Goal: Ask a question: Seek information or help from site administrators or community

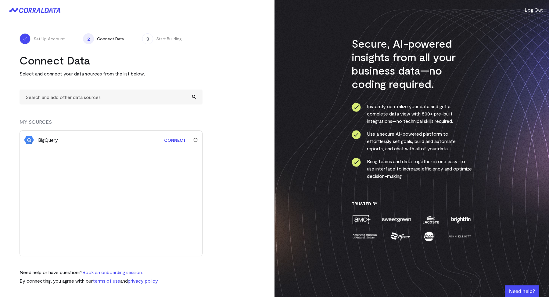
click at [177, 139] on link "Connect" at bounding box center [175, 139] width 28 height 11
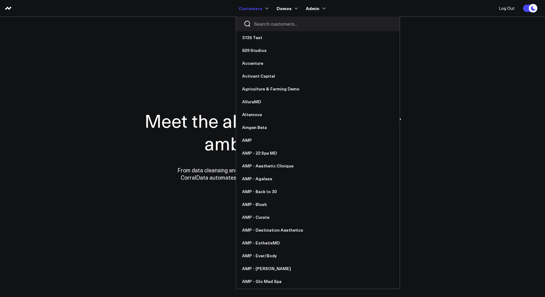
click at [253, 21] on div at bounding box center [318, 23] width 164 height 15
click at [263, 27] on input "Search customers input" at bounding box center [323, 23] width 138 height 7
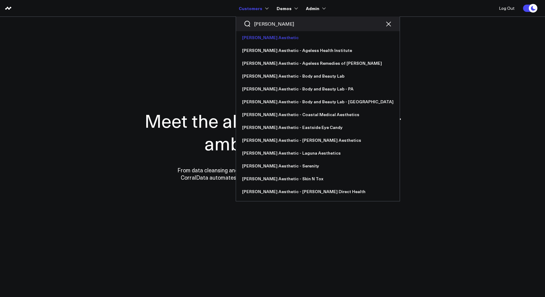
type input "annie"
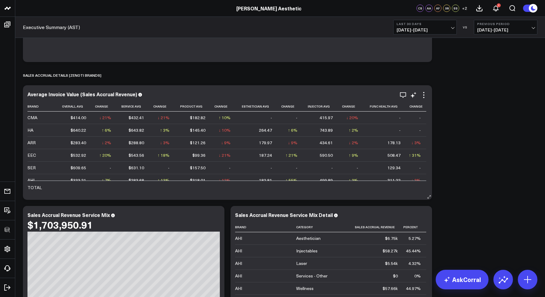
scroll to position [1810, 0]
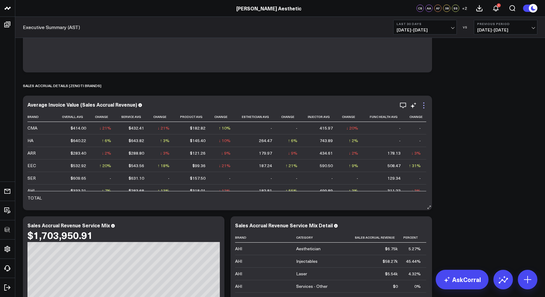
click at [425, 106] on icon at bounding box center [423, 105] width 7 height 7
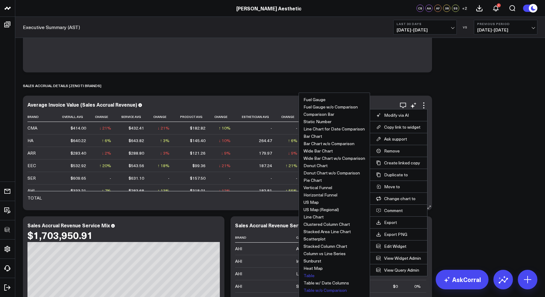
click at [314, 290] on button "Table w/o Comparison" at bounding box center [324, 290] width 43 height 4
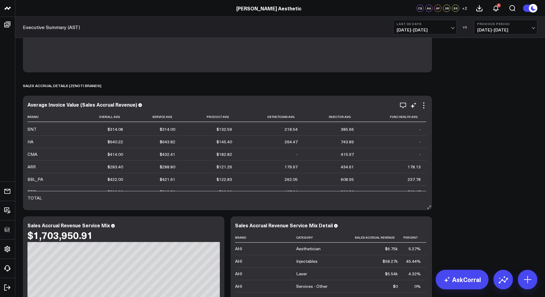
scroll to position [0, 0]
click at [424, 107] on icon at bounding box center [423, 107] width 1 height 1
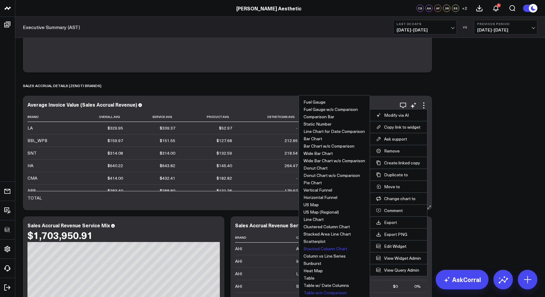
scroll to position [1814, 0]
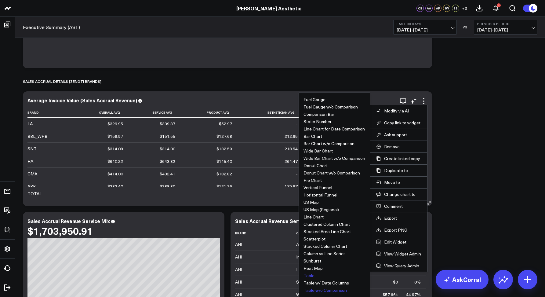
click at [307, 274] on button "Table" at bounding box center [308, 275] width 11 height 4
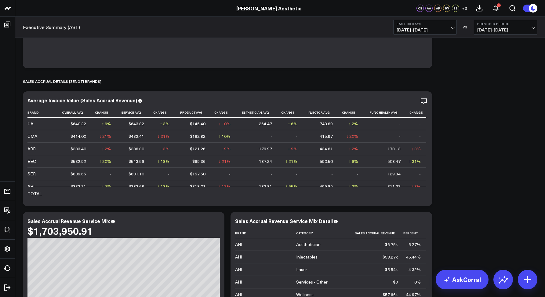
click at [482, 29] on span "06/23/25 - 07/22/25" at bounding box center [505, 29] width 57 height 5
click at [485, 75] on link "No Comparison" at bounding box center [505, 76] width 63 height 12
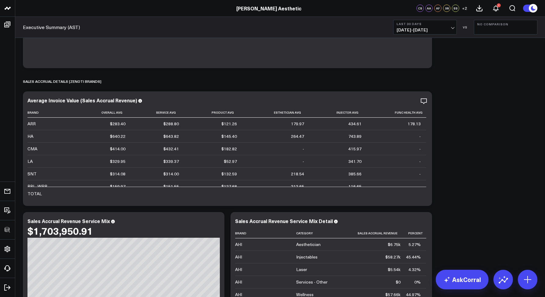
click at [484, 30] on button "No Comparison" at bounding box center [505, 27] width 63 height 15
click at [491, 39] on link "Previous Period" at bounding box center [505, 40] width 63 height 12
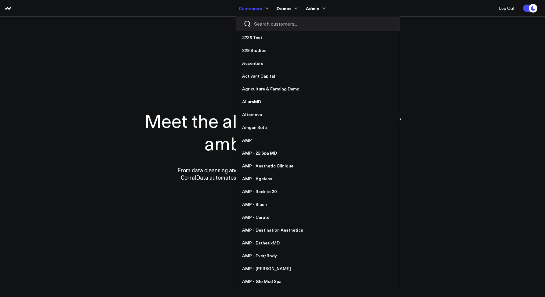
click at [275, 24] on input "Search customers input" at bounding box center [323, 23] width 138 height 7
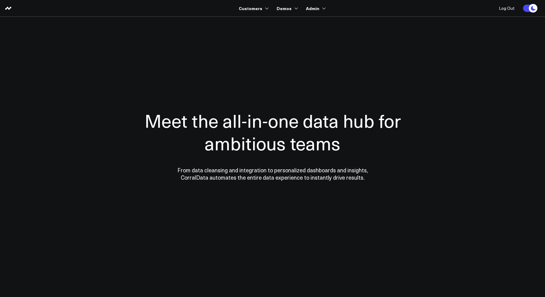
type input "ann"
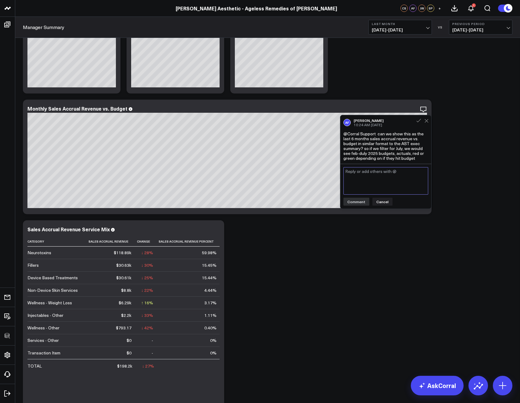
scroll to position [137, 0]
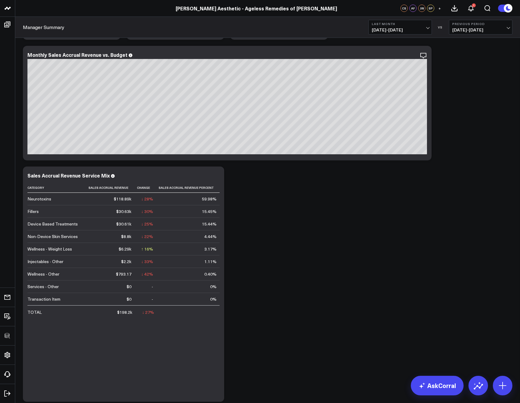
click at [382, 27] on span "[DATE] - [DATE]" at bounding box center [400, 29] width 57 height 5
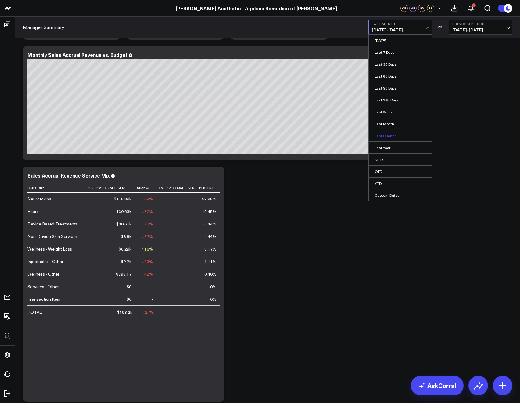
click at [379, 139] on link "Last Quarter" at bounding box center [400, 136] width 63 height 12
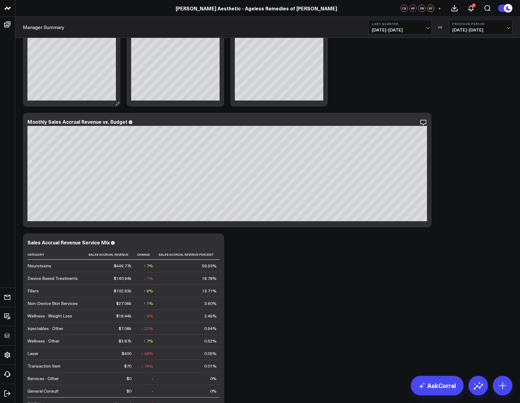
scroll to position [70, 0]
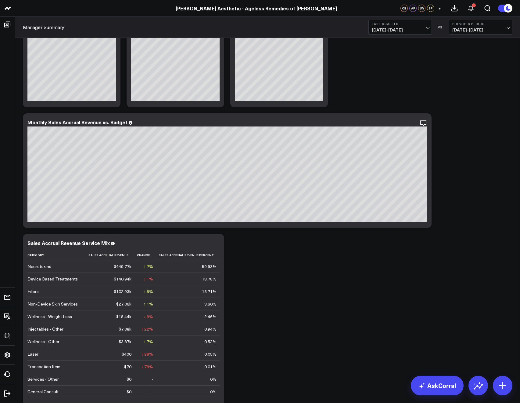
click at [408, 34] on button "Last Quarter [DATE] - [DATE]" at bounding box center [400, 27] width 63 height 15
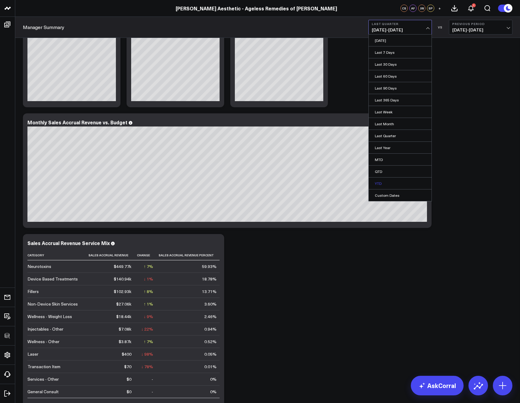
click at [383, 180] on link "YTD" at bounding box center [400, 183] width 63 height 12
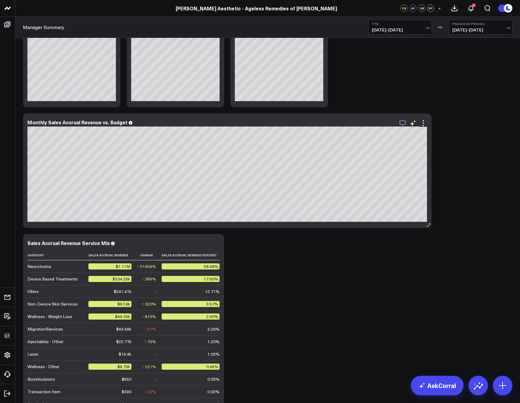
click at [401, 123] on icon "button" at bounding box center [402, 122] width 7 height 7
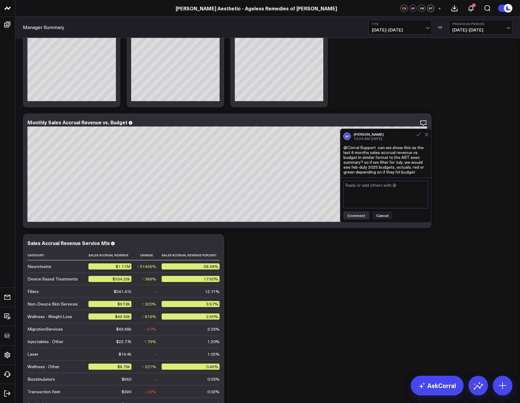
click at [379, 190] on textarea at bounding box center [386, 194] width 85 height 27
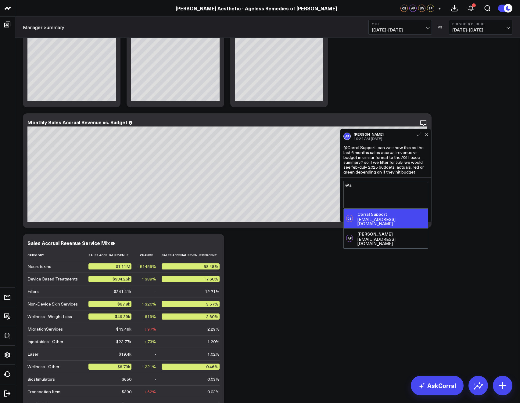
type textarea "@"
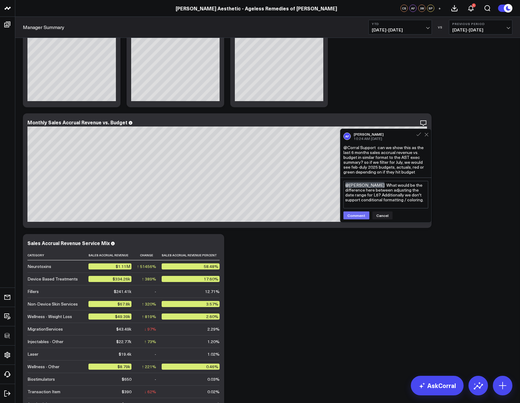
type textarea "@Allie Fleischer What would be the difference here between adjusting the date r…"
click at [349, 214] on button "Comment" at bounding box center [357, 215] width 26 height 8
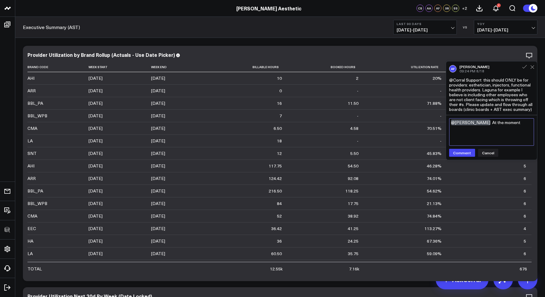
paste textarea "employees with job titles that include any of the following worse are included.…"
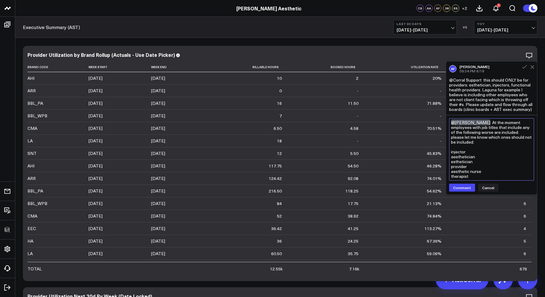
click at [451, 127] on textarea "@Allie Fleischer At the moment employees with job titles that include any of th…" at bounding box center [491, 149] width 85 height 62
click at [486, 132] on textarea "@Allie Fleischer At the moment employees with job titles that include any of th…" at bounding box center [491, 149] width 85 height 62
click at [520, 133] on textarea "@Allie Fleischer At the moment employees with job titles that include any of th…" at bounding box center [491, 149] width 85 height 62
click at [488, 143] on textarea "@Allie Fleischer At the moment employees with job titles that include any of th…" at bounding box center [491, 149] width 85 height 62
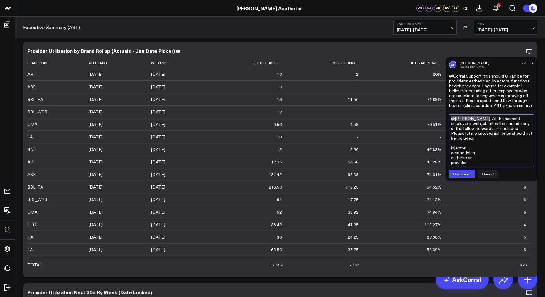
scroll to position [400, 0]
type textarea "@Allie Fleischer At the moment employees with job titles that include any of th…"
click at [457, 177] on button "Comment" at bounding box center [462, 173] width 26 height 8
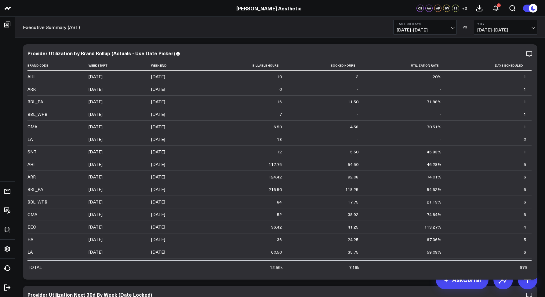
scroll to position [394, 0]
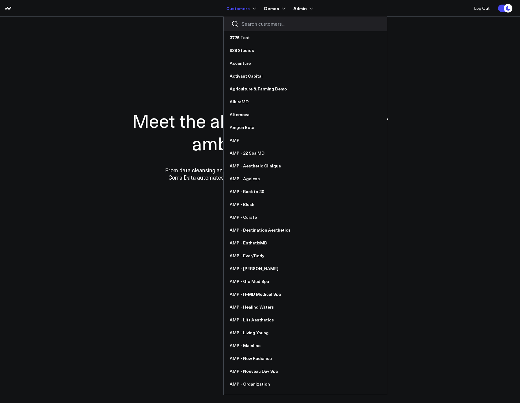
click at [249, 24] on input "Search customers input" at bounding box center [311, 23] width 138 height 7
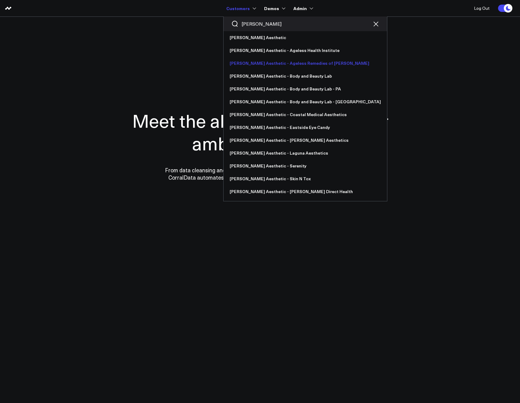
type input "[PERSON_NAME]"
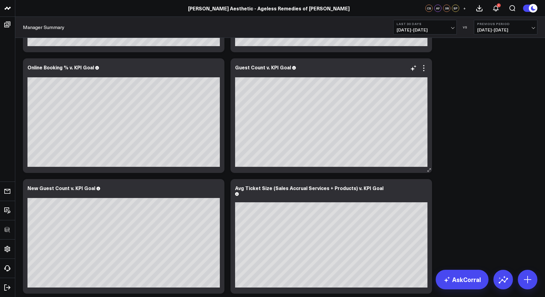
scroll to position [1575, 0]
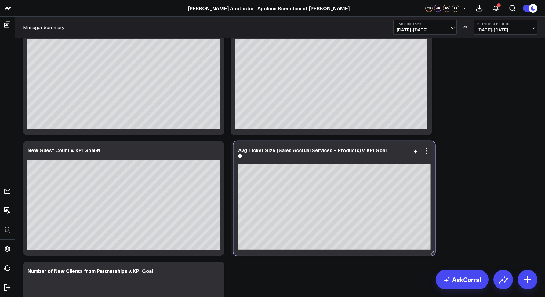
drag, startPoint x: 312, startPoint y: 165, endPoint x: 297, endPoint y: 157, distance: 16.7
click at [297, 158] on div at bounding box center [334, 160] width 192 height 4
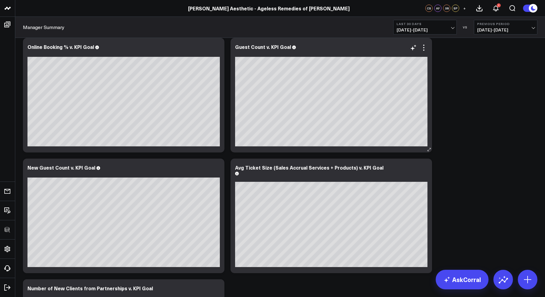
scroll to position [1491, 0]
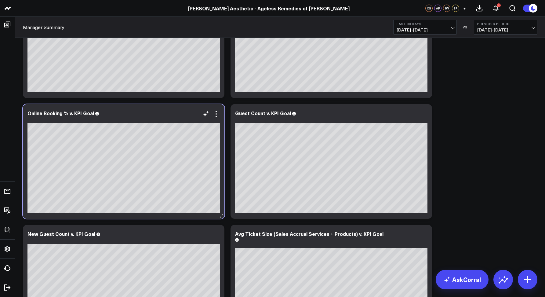
click at [217, 118] on div at bounding box center [123, 119] width 192 height 4
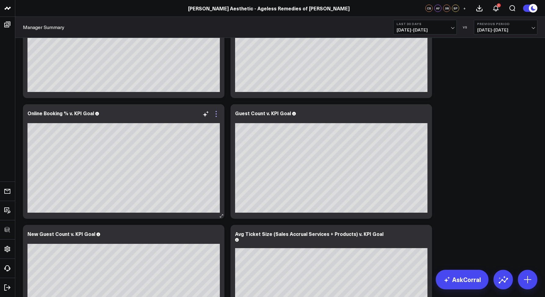
click at [216, 114] on icon at bounding box center [215, 113] width 7 height 7
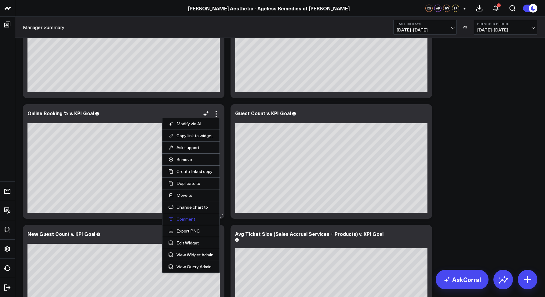
click at [184, 218] on button "Comment" at bounding box center [191, 218] width 45 height 5
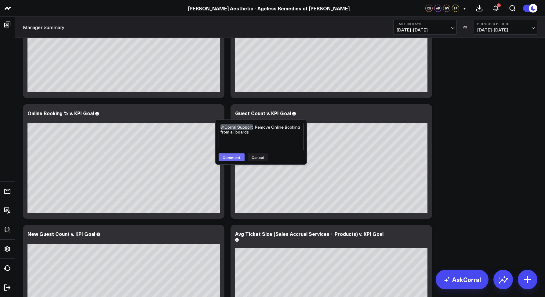
type textarea "@Corral Support Remove Online Booking from all boards"
click at [234, 158] on button "Comment" at bounding box center [232, 157] width 26 height 8
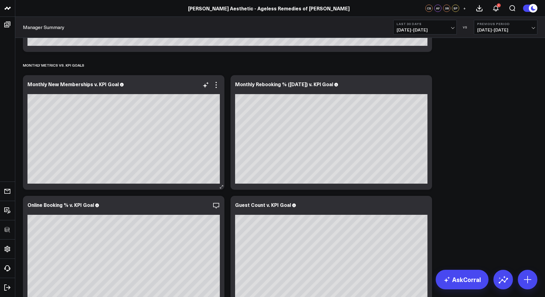
scroll to position [1408, 0]
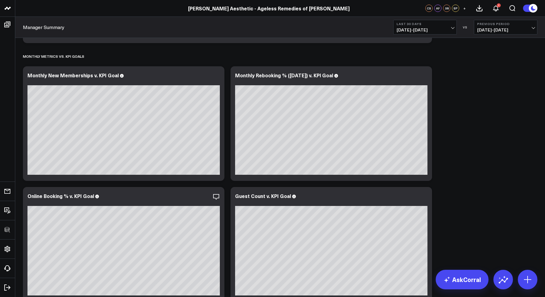
click at [403, 32] on span "07/23/25 - 08/21/25" at bounding box center [425, 29] width 57 height 5
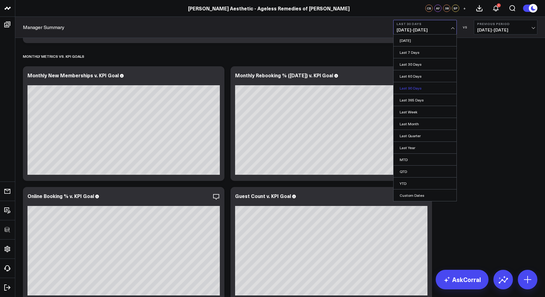
click at [412, 89] on link "Last 90 Days" at bounding box center [424, 88] width 63 height 12
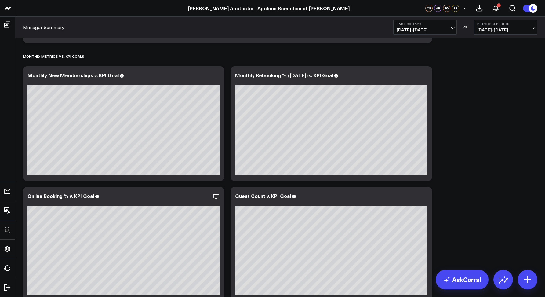
click at [412, 26] on button "Last 90 Days 05/24/25 - 08/21/25" at bounding box center [424, 27] width 63 height 15
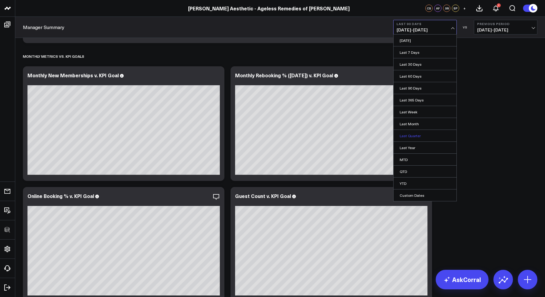
click at [416, 133] on link "Last Quarter" at bounding box center [424, 136] width 63 height 12
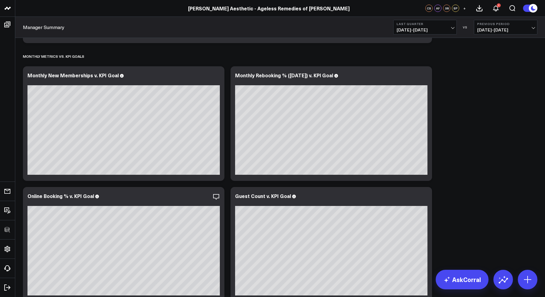
click at [405, 27] on span "04/01/25 - 06/30/25" at bounding box center [425, 29] width 57 height 5
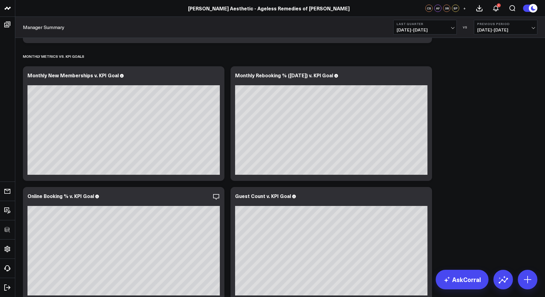
scroll to position [1485, 0]
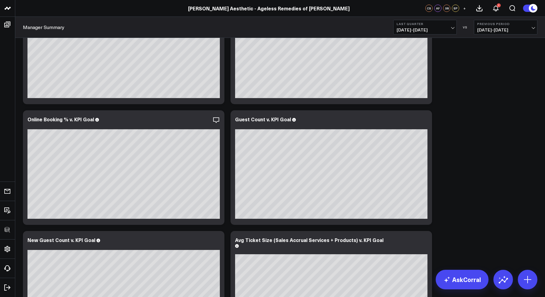
click at [409, 23] on b "Last Quarter" at bounding box center [425, 24] width 57 height 4
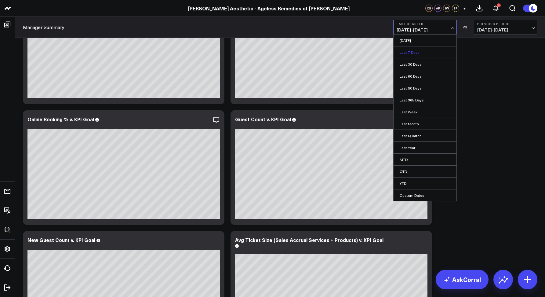
click at [410, 50] on link "Last 7 Days" at bounding box center [424, 52] width 63 height 12
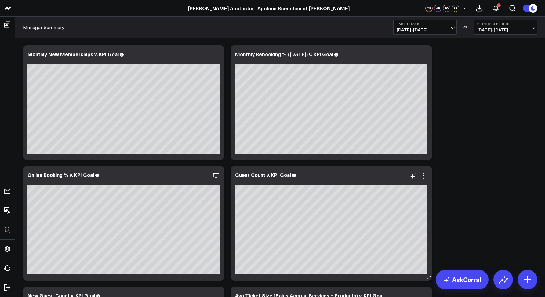
scroll to position [1425, 0]
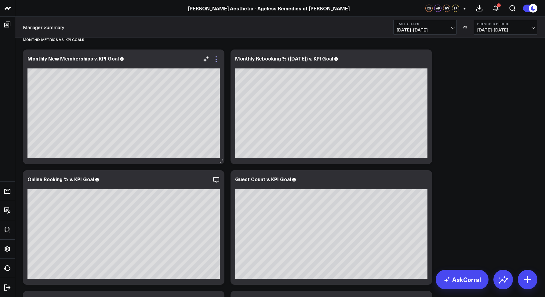
click at [216, 60] on icon at bounding box center [215, 59] width 7 height 7
click at [422, 56] on icon at bounding box center [423, 59] width 7 height 7
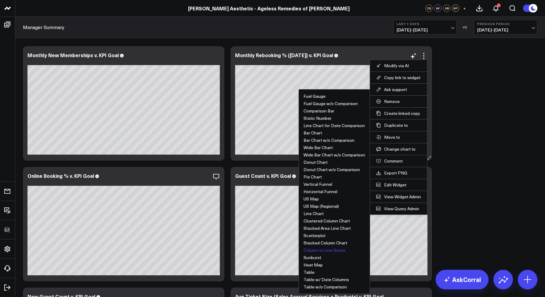
scroll to position [1430, 0]
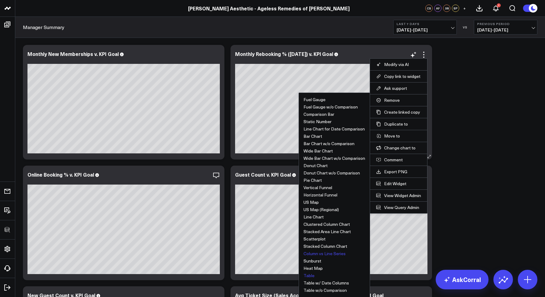
click at [308, 275] on button "Table" at bounding box center [308, 275] width 11 height 4
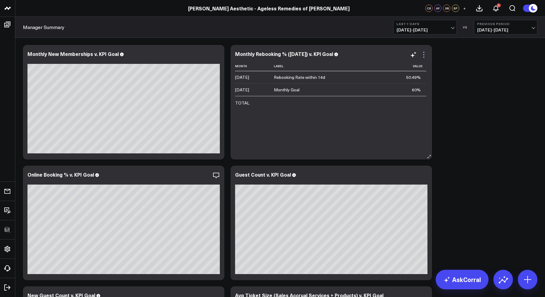
click at [422, 56] on icon at bounding box center [423, 54] width 7 height 7
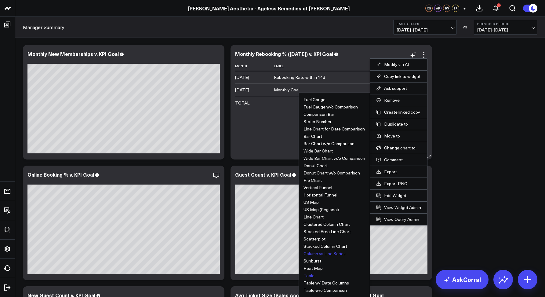
click at [328, 254] on button "Column vs Line Series" at bounding box center [324, 253] width 42 height 4
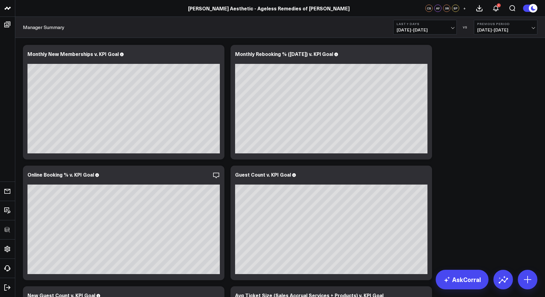
click at [409, 29] on span "08/15/25 - 08/21/25" at bounding box center [425, 29] width 57 height 5
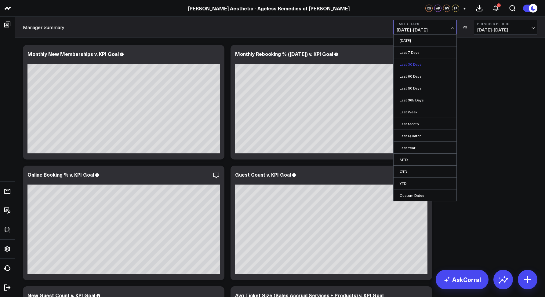
click at [411, 63] on link "Last 30 Days" at bounding box center [424, 64] width 63 height 12
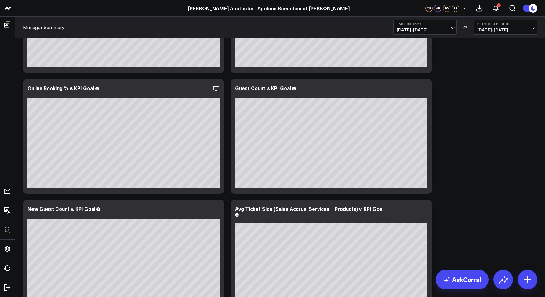
scroll to position [1518, 0]
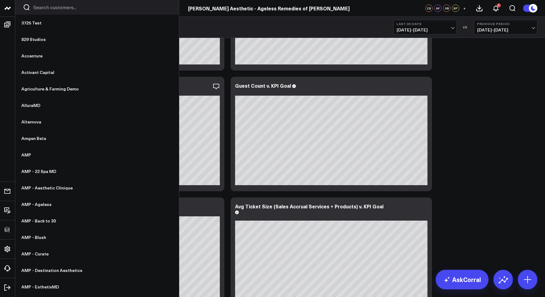
click at [34, 7] on input "Search customers input" at bounding box center [102, 7] width 138 height 7
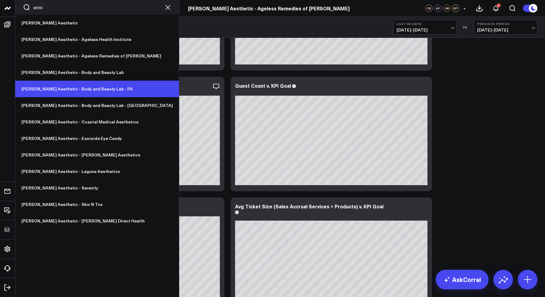
type input "anni"
click at [67, 87] on link "[PERSON_NAME] Aesthetic - Body and Beauty Lab - PA" at bounding box center [97, 89] width 164 height 16
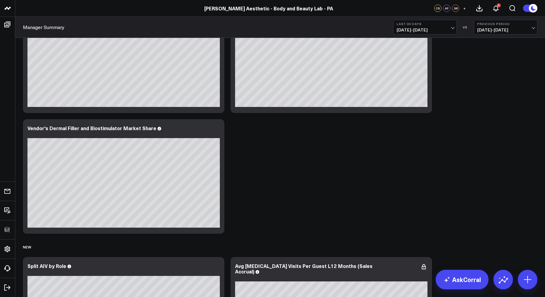
scroll to position [1910, 0]
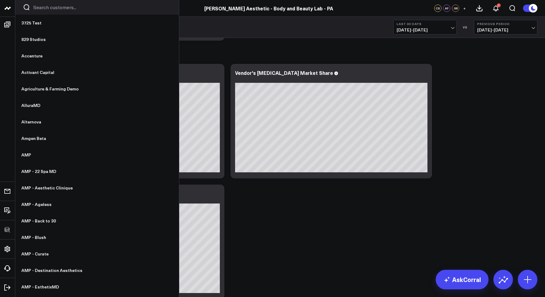
click at [38, 7] on input "Search customers input" at bounding box center [102, 7] width 138 height 7
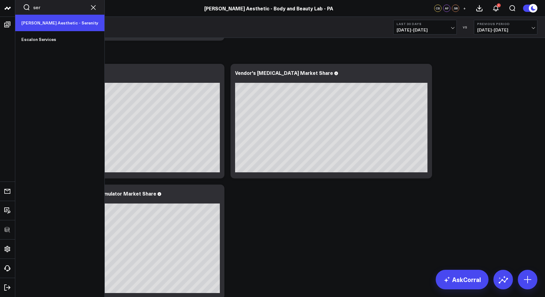
type input "ser"
click at [41, 22] on link "[PERSON_NAME] Aesthetic - Serenity" at bounding box center [59, 23] width 89 height 16
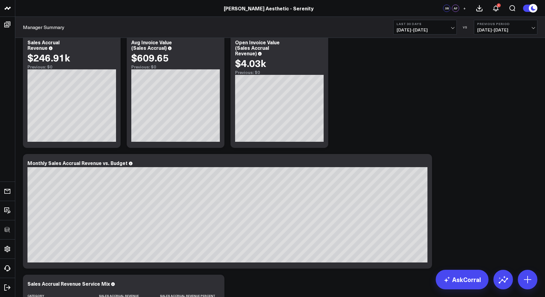
scroll to position [30, 0]
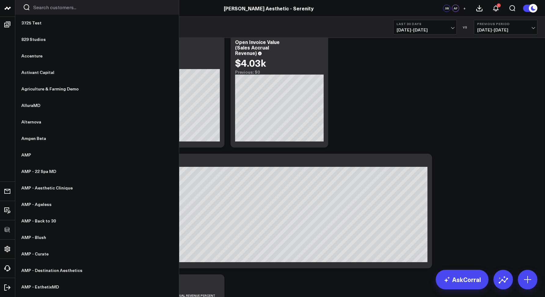
click at [45, 6] on input "Search customers input" at bounding box center [102, 7] width 138 height 7
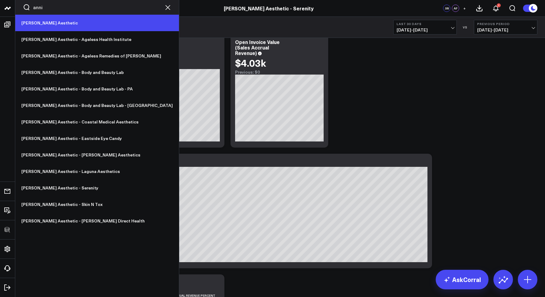
type input "anni"
click at [47, 20] on link "[PERSON_NAME] Aesthetic" at bounding box center [97, 23] width 164 height 16
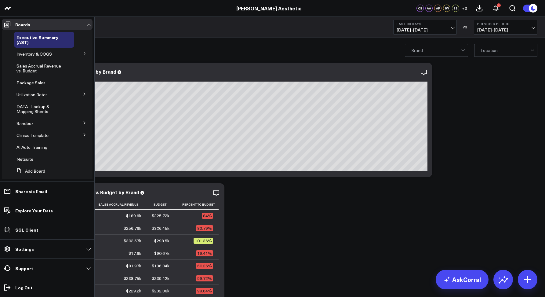
click at [83, 53] on icon at bounding box center [85, 54] width 4 height 4
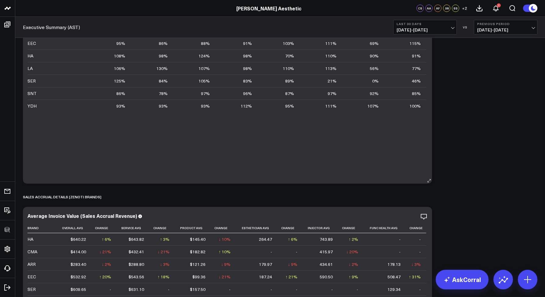
scroll to position [1820, 0]
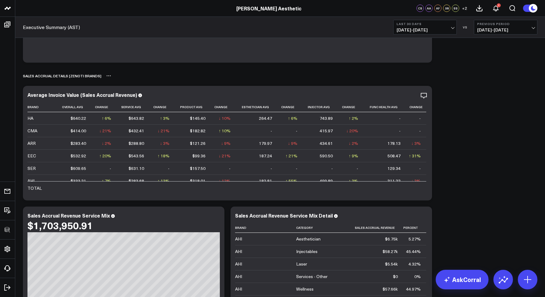
click at [75, 78] on div "SALES ACCRUAL DETAILS [ZENOTI BRANDS]" at bounding box center [62, 76] width 78 height 14
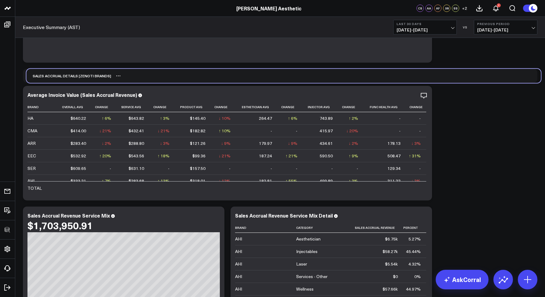
click at [79, 78] on div "SALES ACCRUAL DETAILS [ZENOTI BRANDS]" at bounding box center [69, 76] width 85 height 14
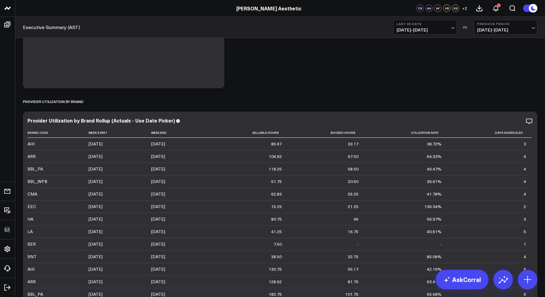
scroll to position [0, 0]
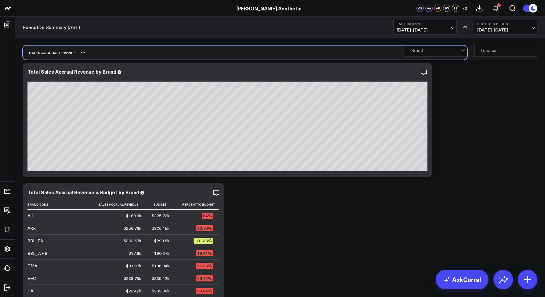
click at [249, 53] on div "Sales Accrual Revenue" at bounding box center [245, 52] width 444 height 14
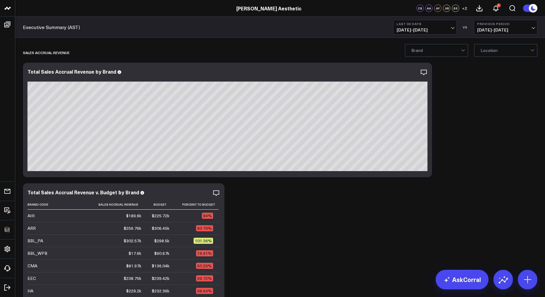
click at [219, 25] on div "Executive Summary (AST) Last 30 Days 07/23/25 - 08/21/25 VS Previous Period 06/…" at bounding box center [280, 27] width 530 height 21
click at [258, 51] on div "Sales Accrual Revenue" at bounding box center [245, 52] width 444 height 14
click at [317, 56] on div "Sales Accrual Revenue" at bounding box center [245, 52] width 444 height 14
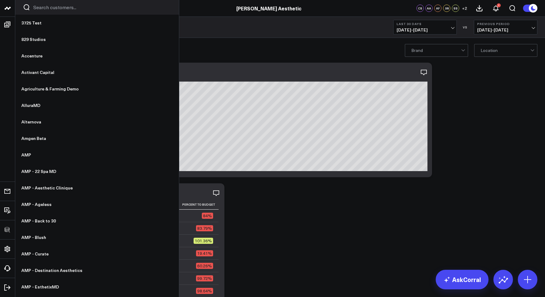
click at [44, 9] on input "Search customers input" at bounding box center [102, 7] width 138 height 7
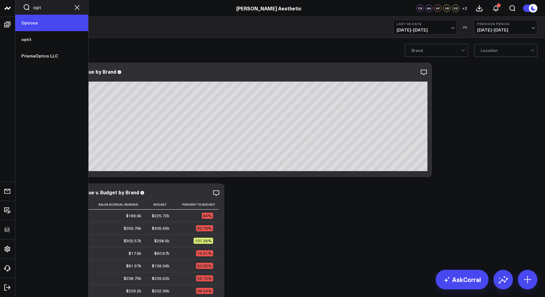
type input "opt"
click at [34, 25] on link "Options" at bounding box center [51, 23] width 73 height 16
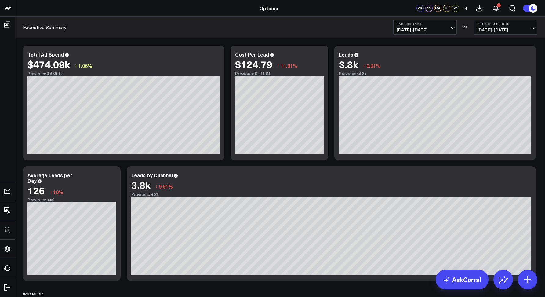
click at [140, 31] on div "Executive Summary Last 30 Days [DATE] - [DATE] VS Previous Period [DATE] - [DAT…" at bounding box center [280, 27] width 530 height 21
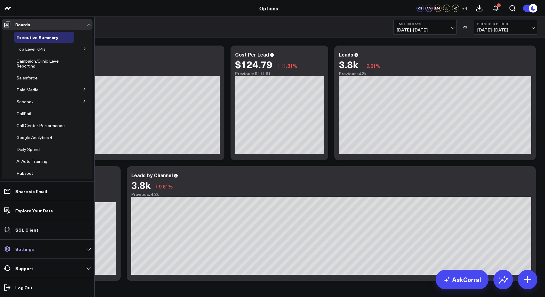
click at [22, 249] on p "Settings" at bounding box center [24, 248] width 19 height 5
